Goal: Information Seeking & Learning: Compare options

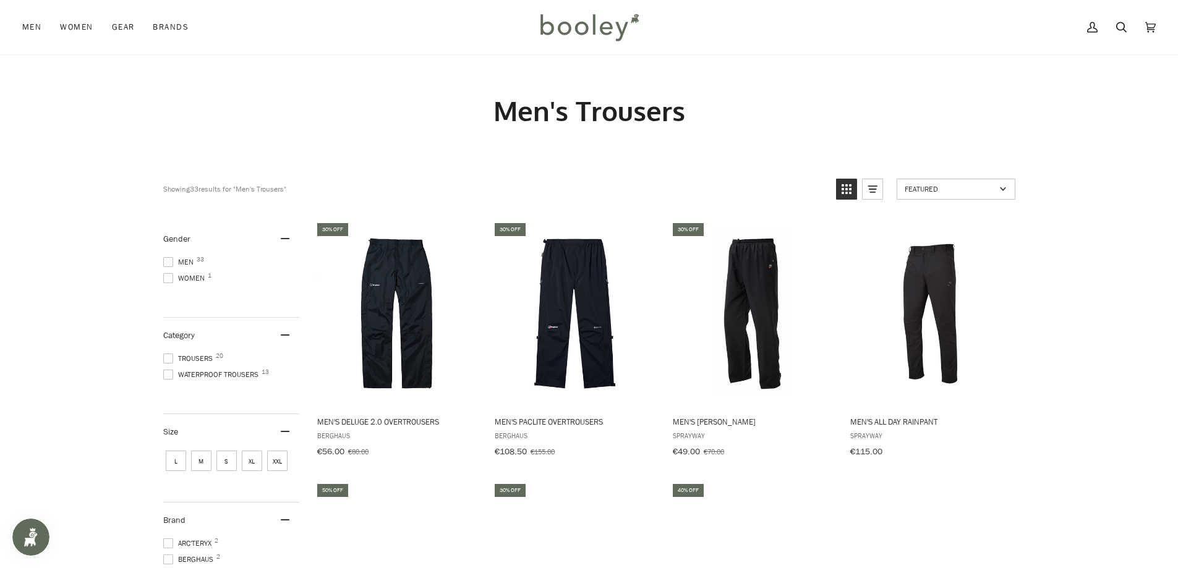
scroll to position [62, 0]
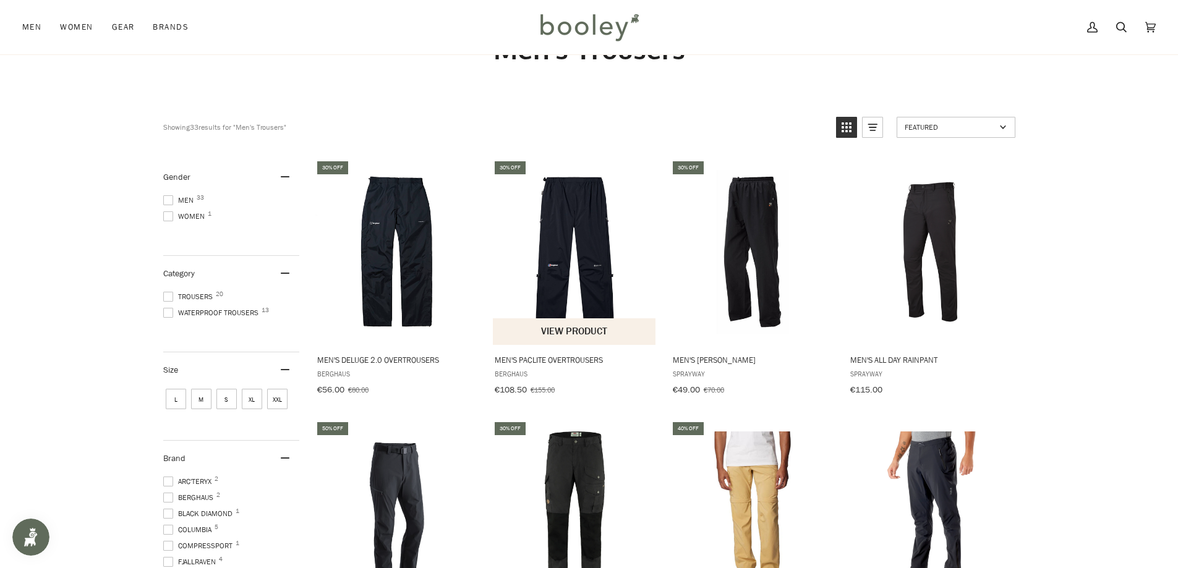
click at [572, 272] on img "Men's Paclite Overtrousers" at bounding box center [575, 252] width 164 height 164
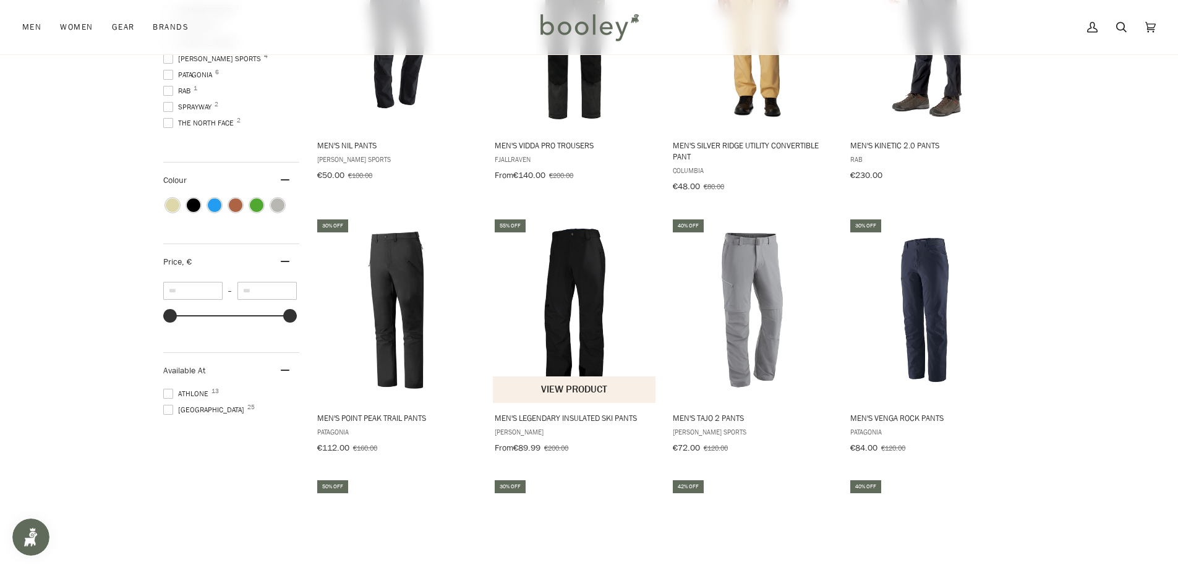
scroll to position [556, 0]
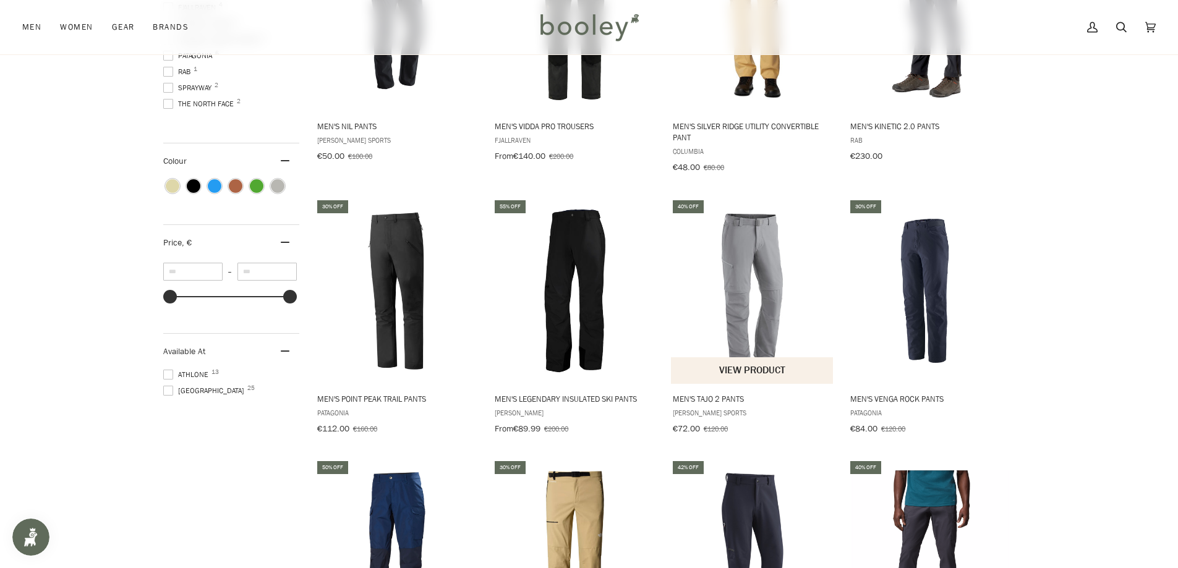
click at [738, 320] on img "Men's Tajo 2 Pants" at bounding box center [753, 291] width 164 height 164
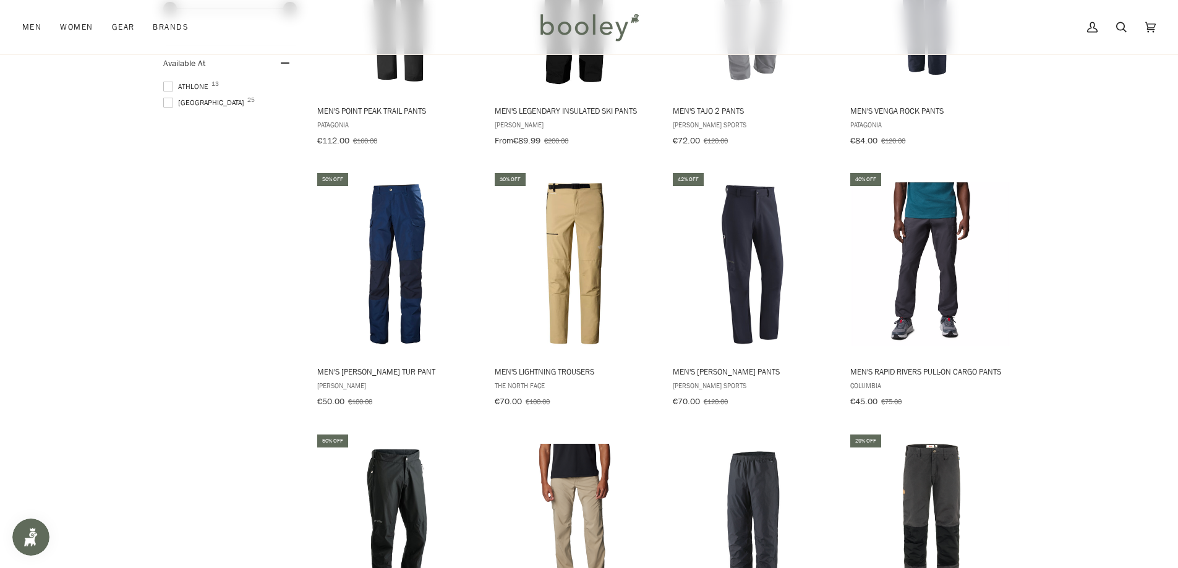
scroll to position [866, 0]
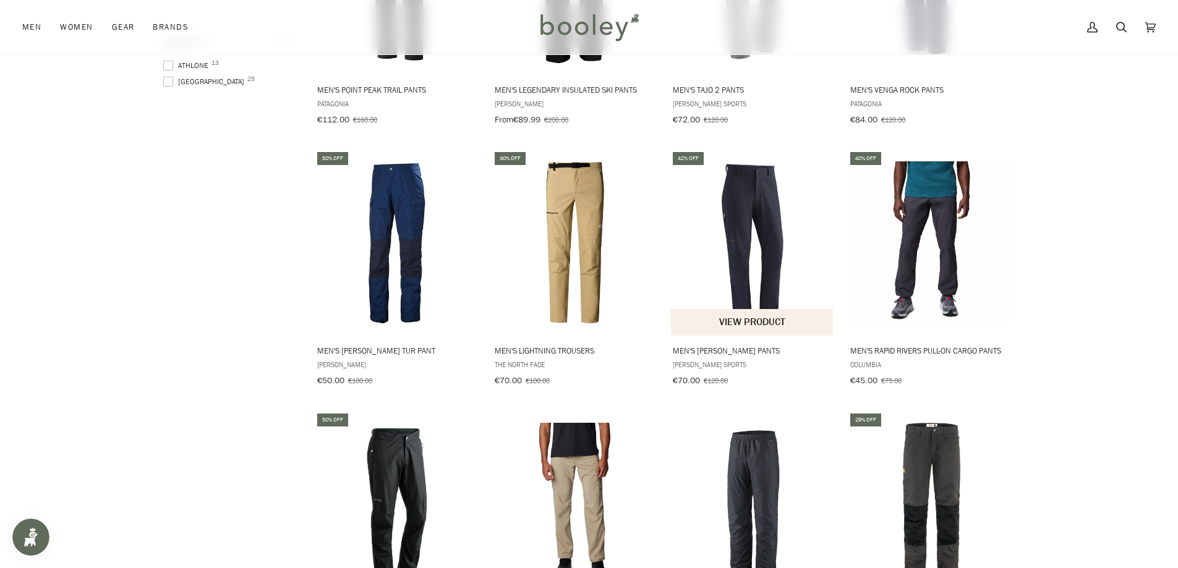
click at [765, 261] on img "Men's Herrmann Pants" at bounding box center [753, 243] width 164 height 164
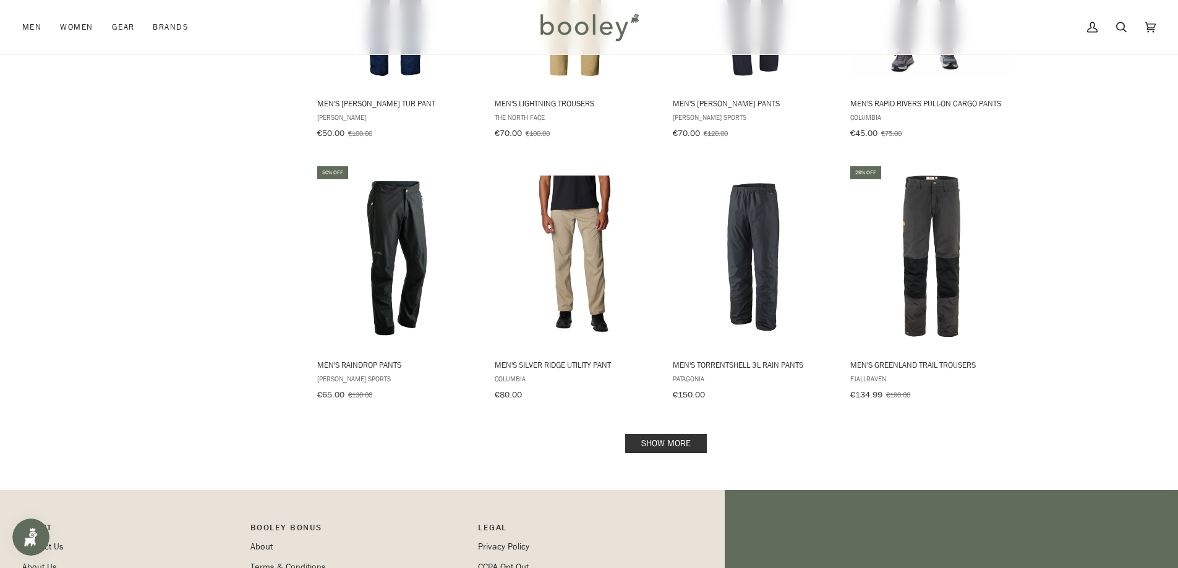
scroll to position [1175, 0]
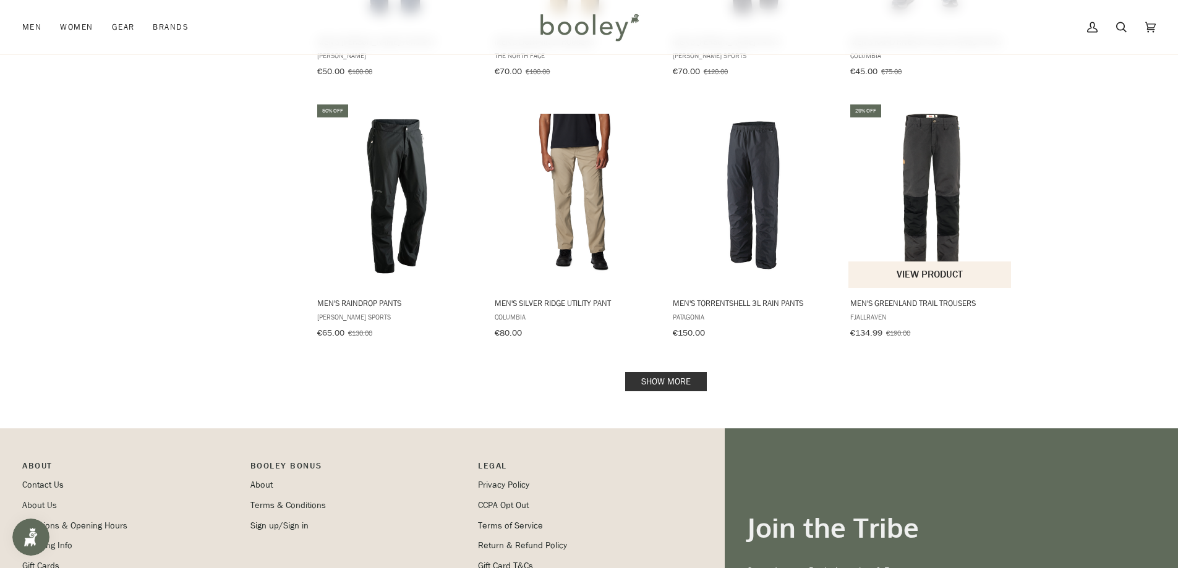
click at [935, 216] on img "Men's Greenland Trail Trousers" at bounding box center [930, 196] width 164 height 164
click at [668, 372] on link "Show more" at bounding box center [666, 381] width 82 height 19
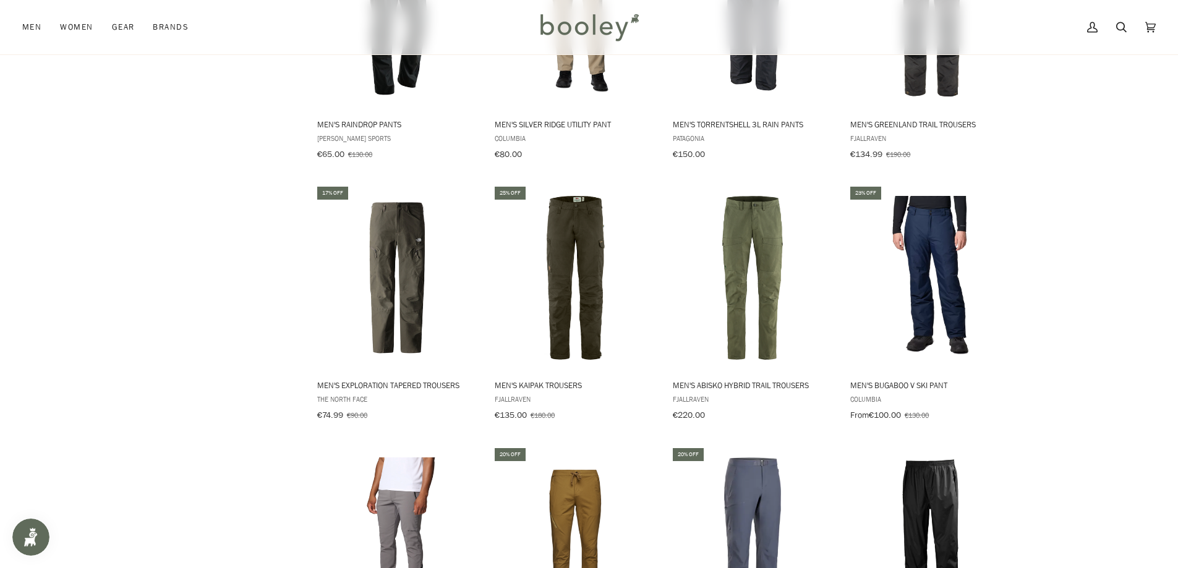
scroll to position [1360, 0]
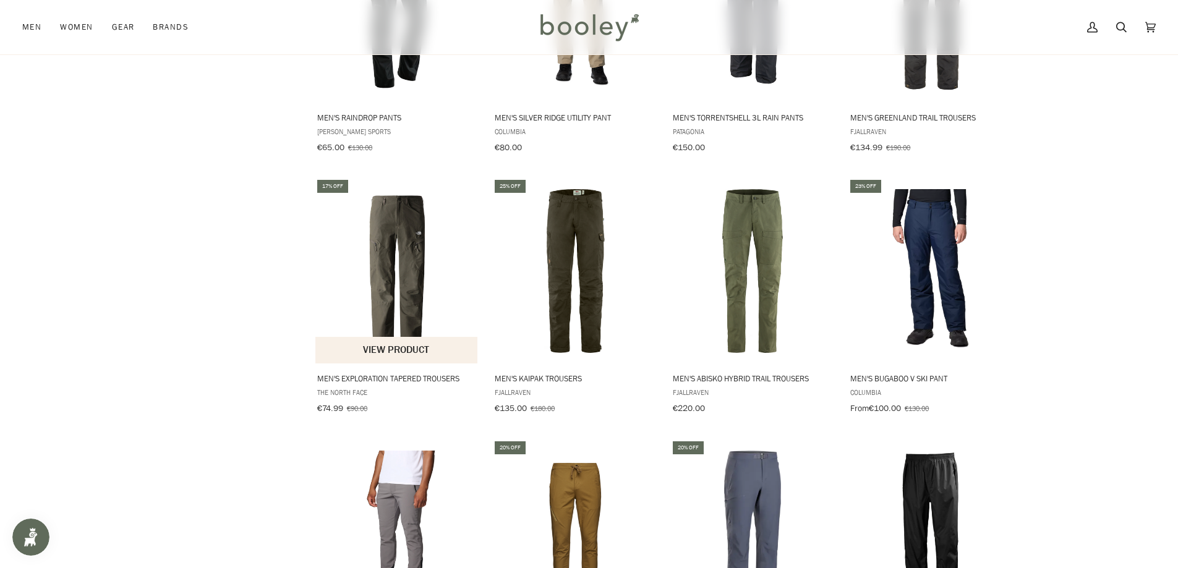
click at [412, 283] on img "Men's Exploration Tapered Trousers" at bounding box center [397, 271] width 164 height 164
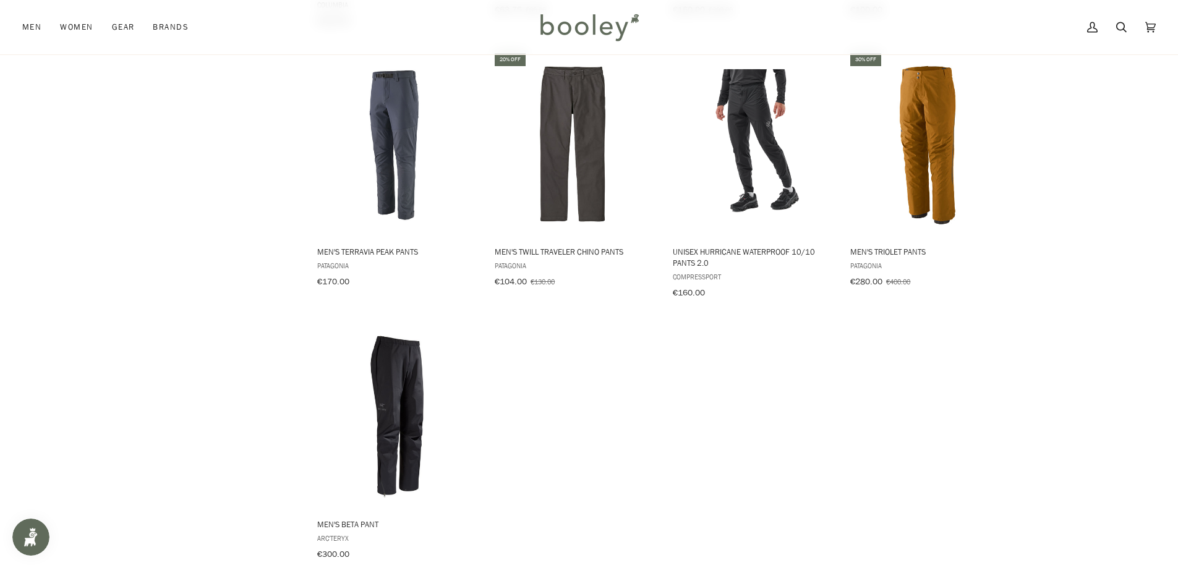
scroll to position [2040, 0]
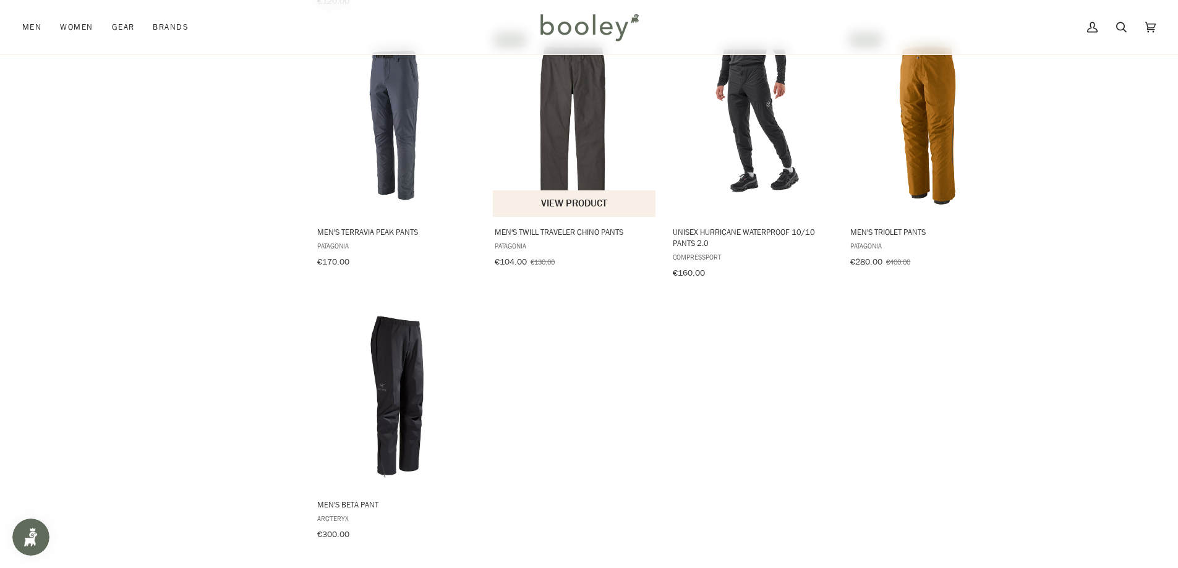
click at [590, 138] on img "Men's Twill Traveler Chino Pants" at bounding box center [575, 125] width 164 height 164
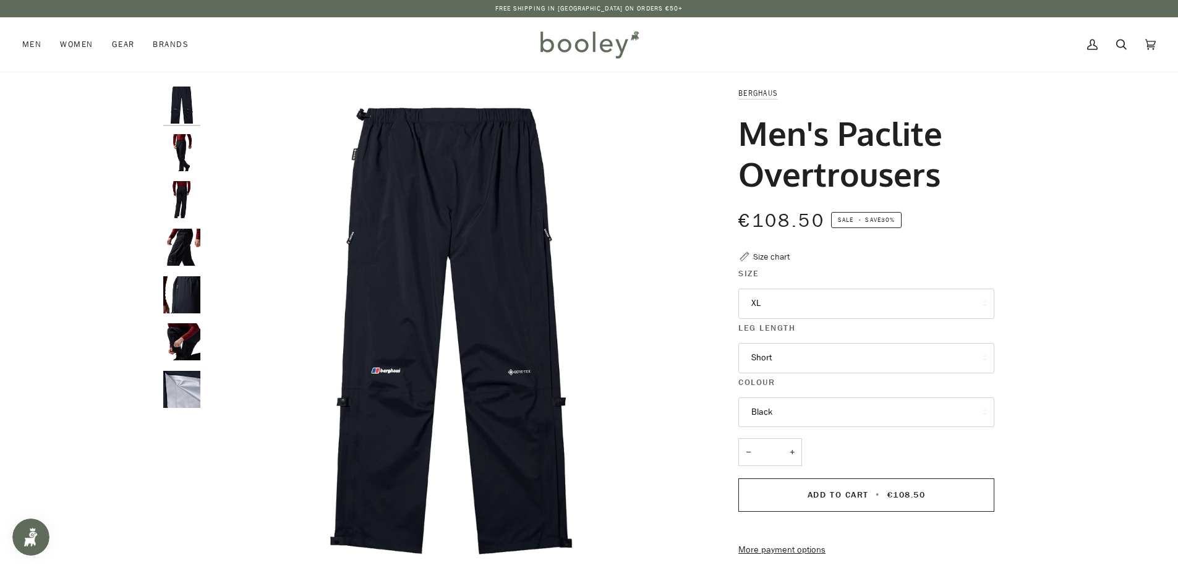
click at [774, 306] on button "XL" at bounding box center [866, 304] width 256 height 30
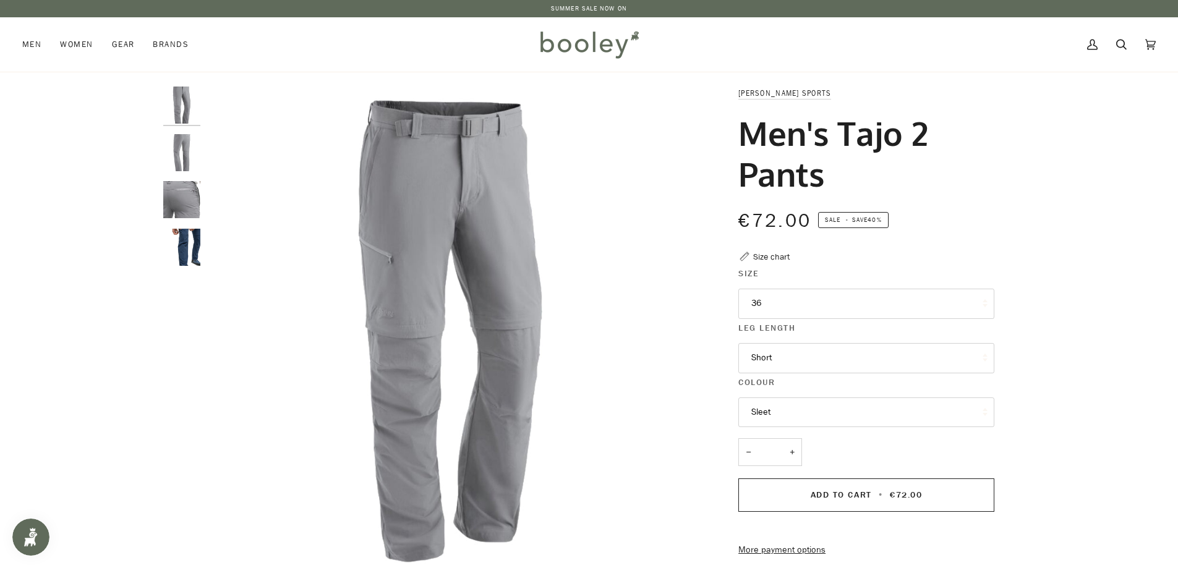
click at [780, 310] on button "36" at bounding box center [866, 304] width 256 height 30
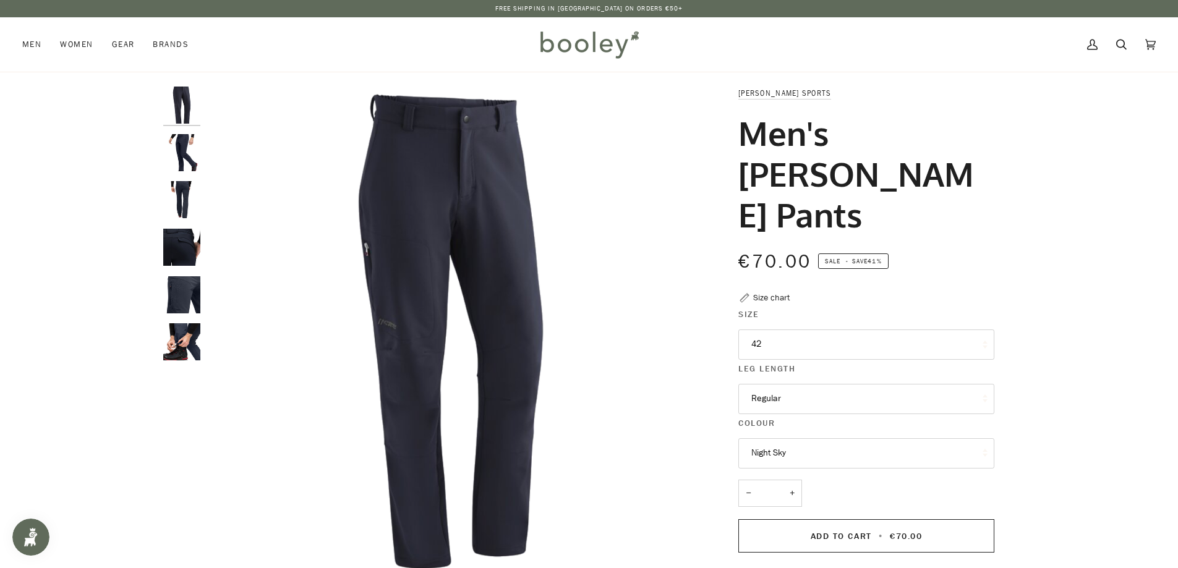
click at [768, 349] on button "42" at bounding box center [866, 345] width 256 height 30
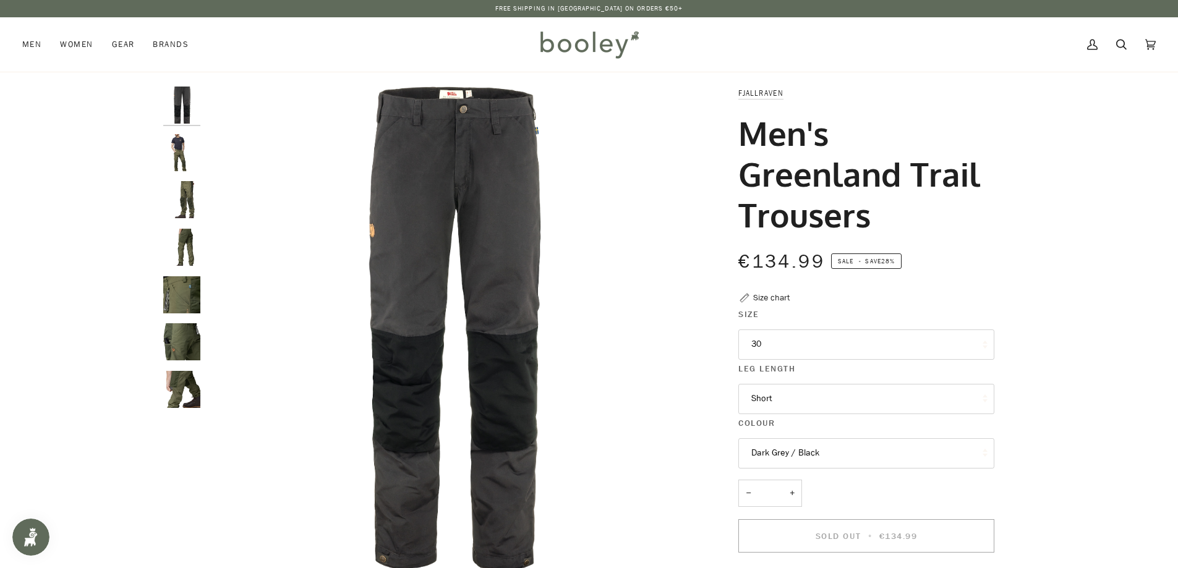
click at [815, 349] on button "30" at bounding box center [866, 345] width 256 height 30
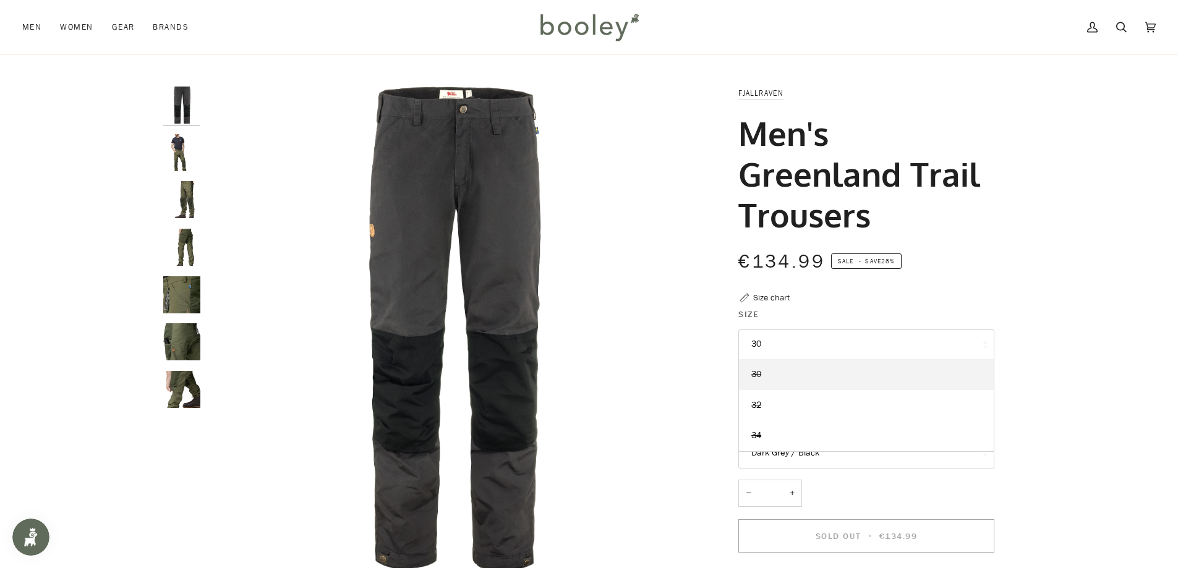
scroll to position [62, 0]
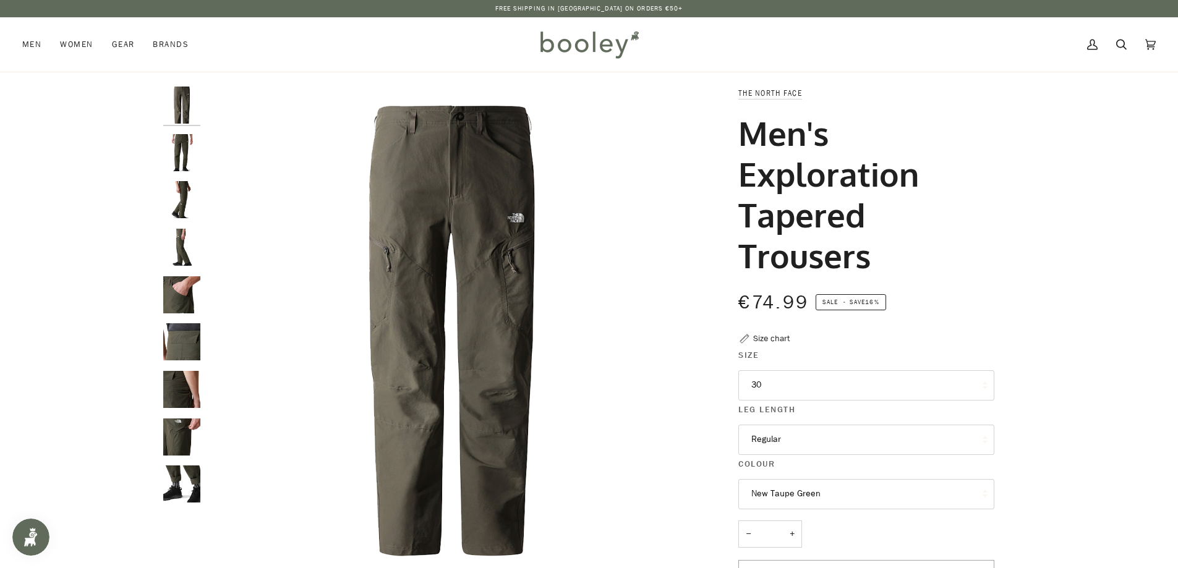
click at [772, 388] on button "30" at bounding box center [866, 385] width 256 height 30
